Goal: Find contact information: Find contact information

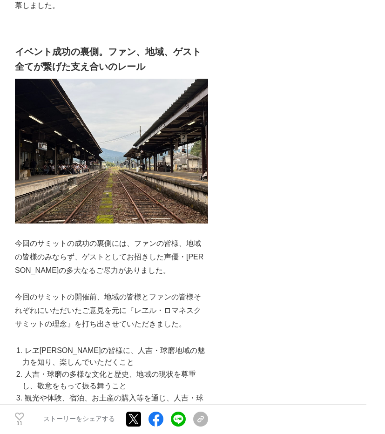
scroll to position [4629, 0]
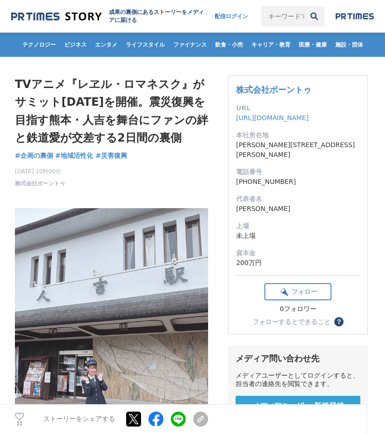
drag, startPoint x: 272, startPoint y: 170, endPoint x: 236, endPoint y: 169, distance: 35.9
click at [236, 169] on div "株式会社ボーントゥ URL [URL][DOMAIN_NAME] 本社所在地 [PERSON_NAME][STREET_ADDRESS][PERSON_NAM…" at bounding box center [298, 205] width 140 height 259
copy dd "[PHONE_NUMBER]"
